Goal: Find contact information: Find contact information

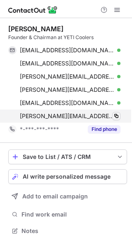
scroll to position [225, 132]
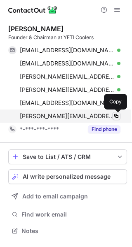
click at [116, 115] on span at bounding box center [116, 116] width 7 height 7
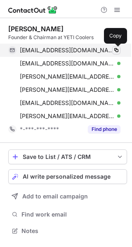
click at [116, 51] on span at bounding box center [116, 50] width 7 height 7
